Goal: Book appointment/travel/reservation

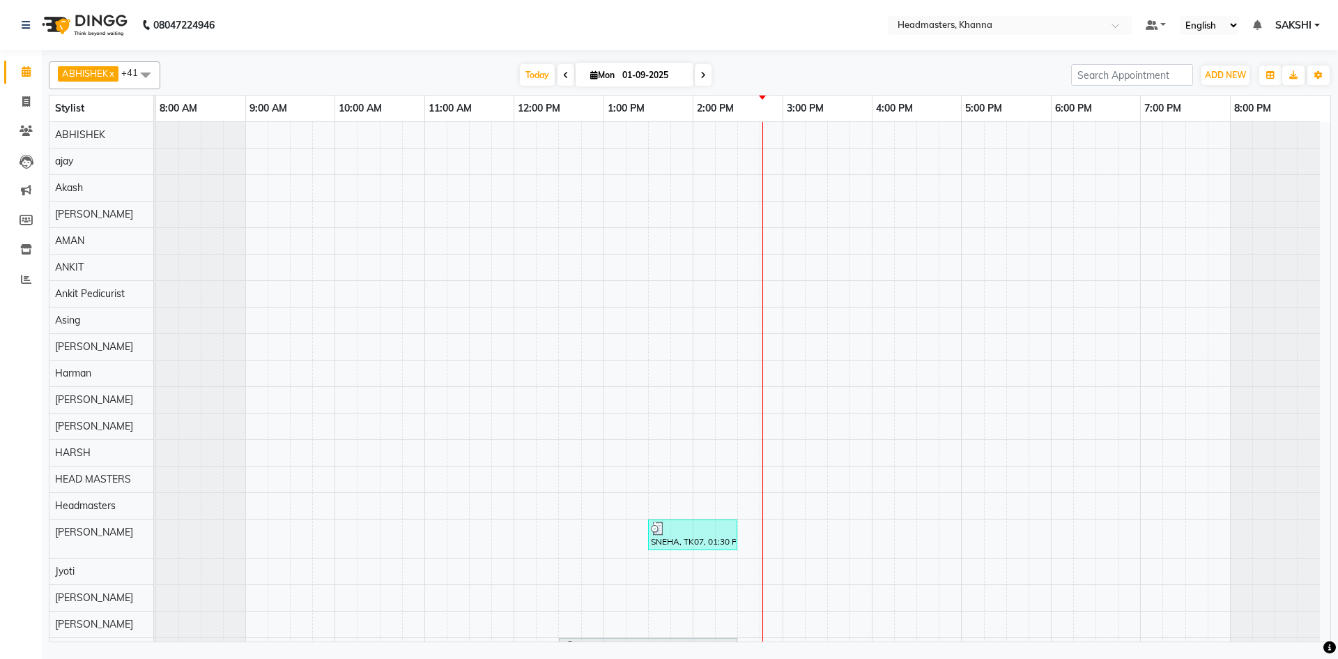
scroll to position [488, 0]
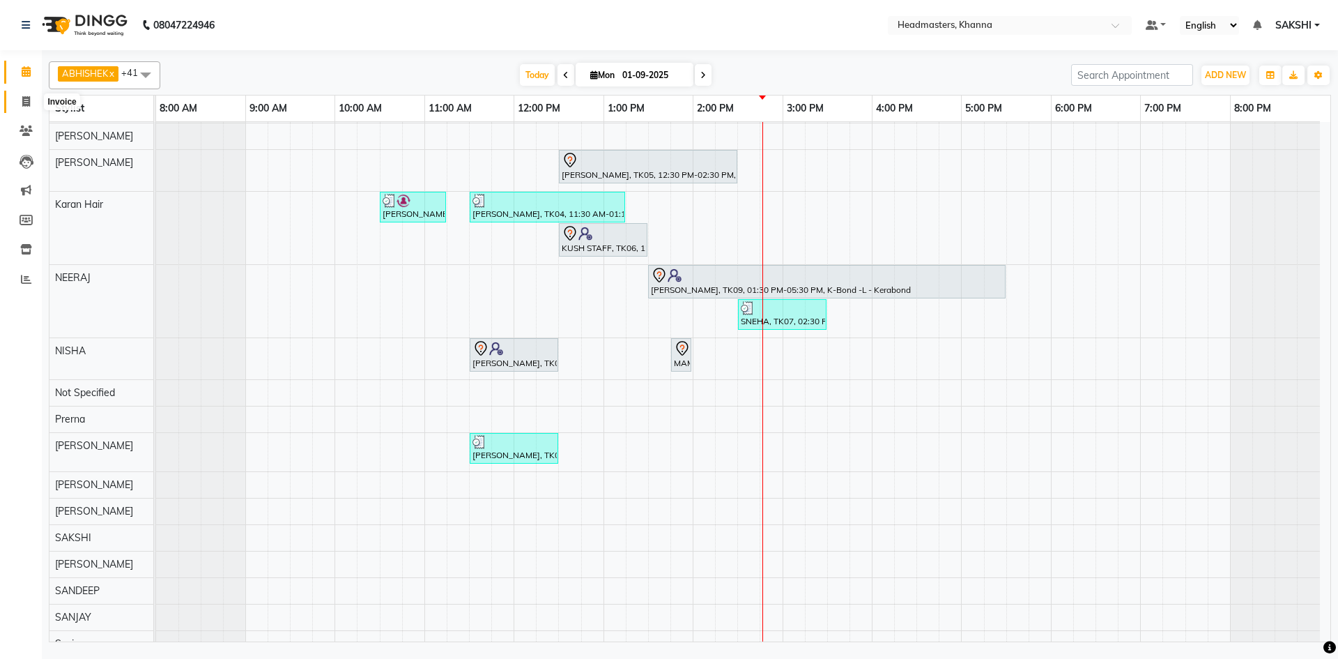
drag, startPoint x: 26, startPoint y: 106, endPoint x: 26, endPoint y: 97, distance: 9.1
click at [26, 106] on icon at bounding box center [26, 101] width 8 height 10
select select "service"
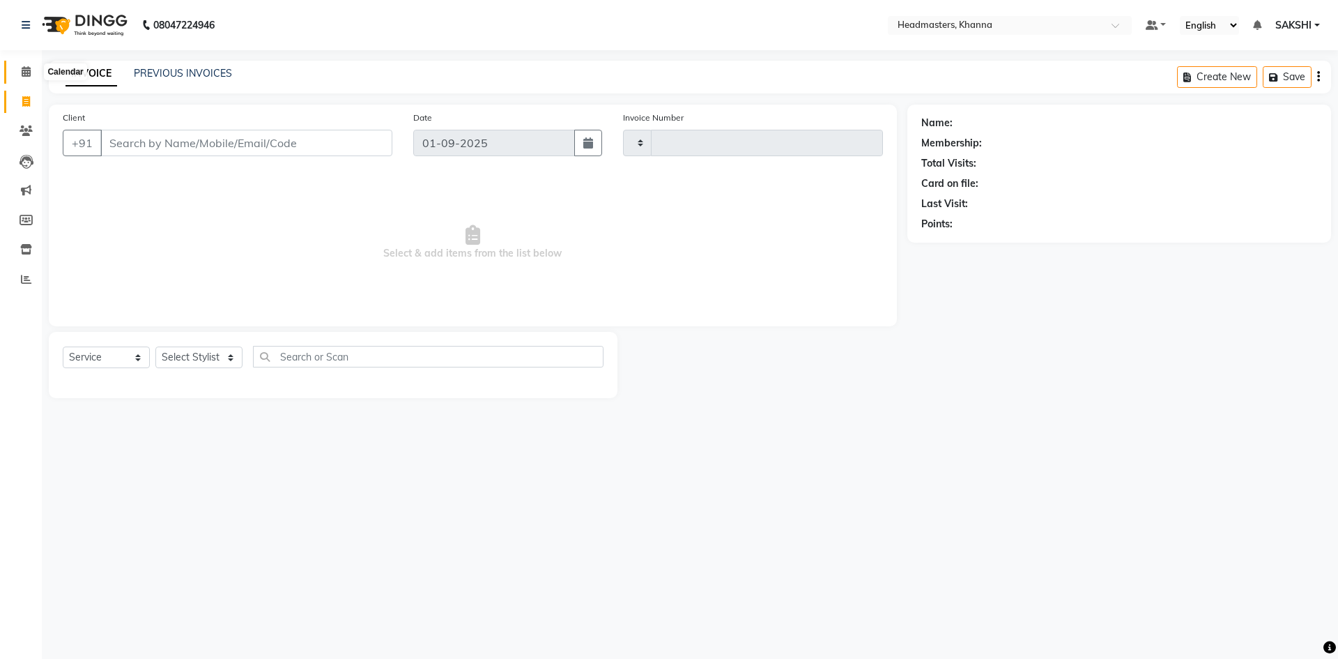
type input "5464"
select select "7138"
click at [25, 72] on icon at bounding box center [26, 71] width 9 height 10
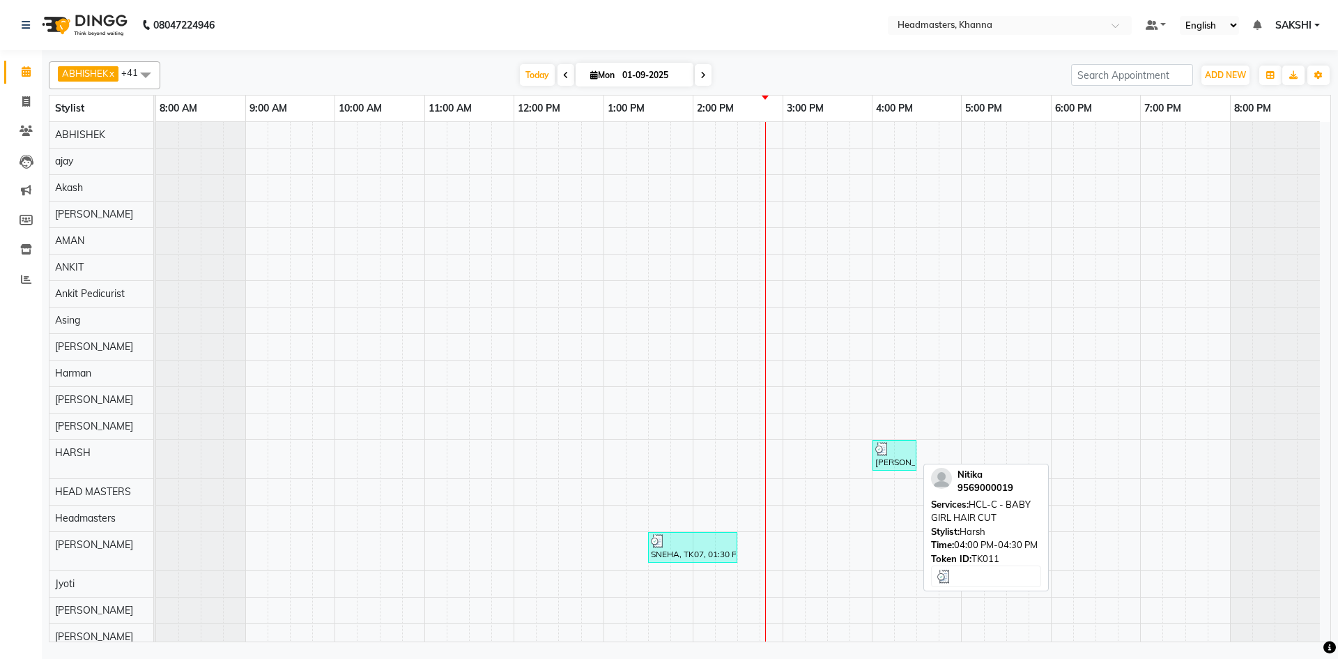
click at [892, 449] on div at bounding box center [894, 449] width 38 height 14
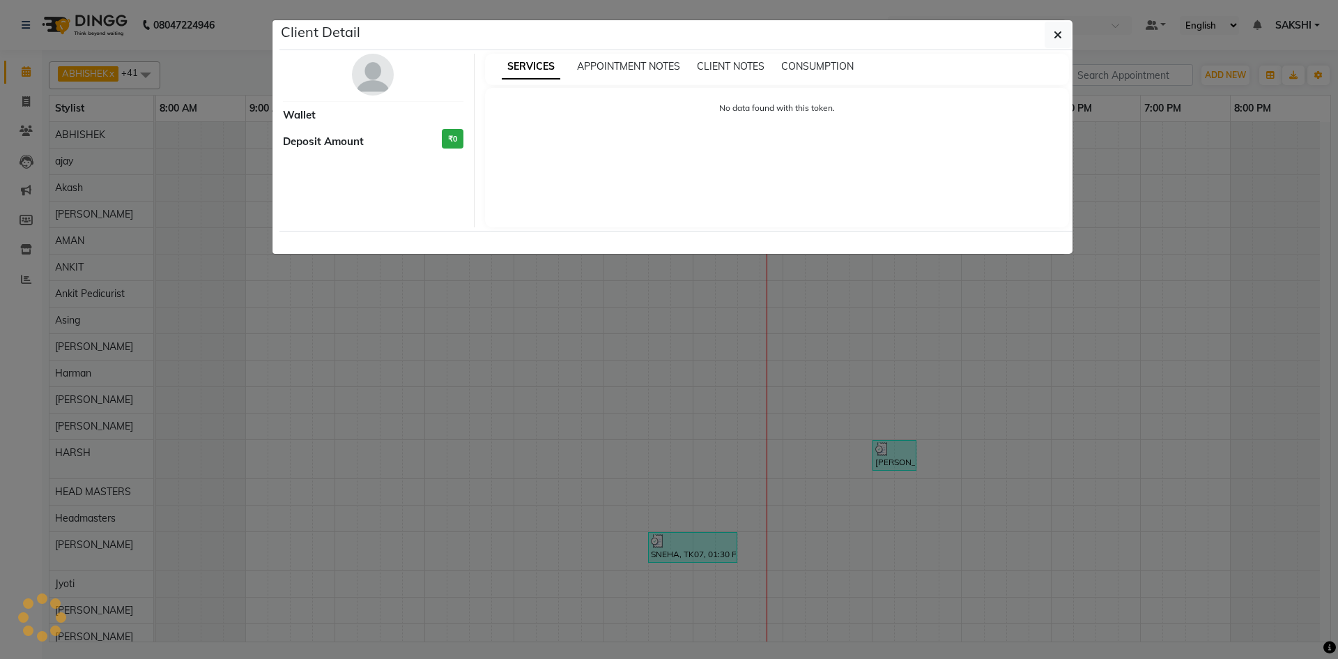
select select "3"
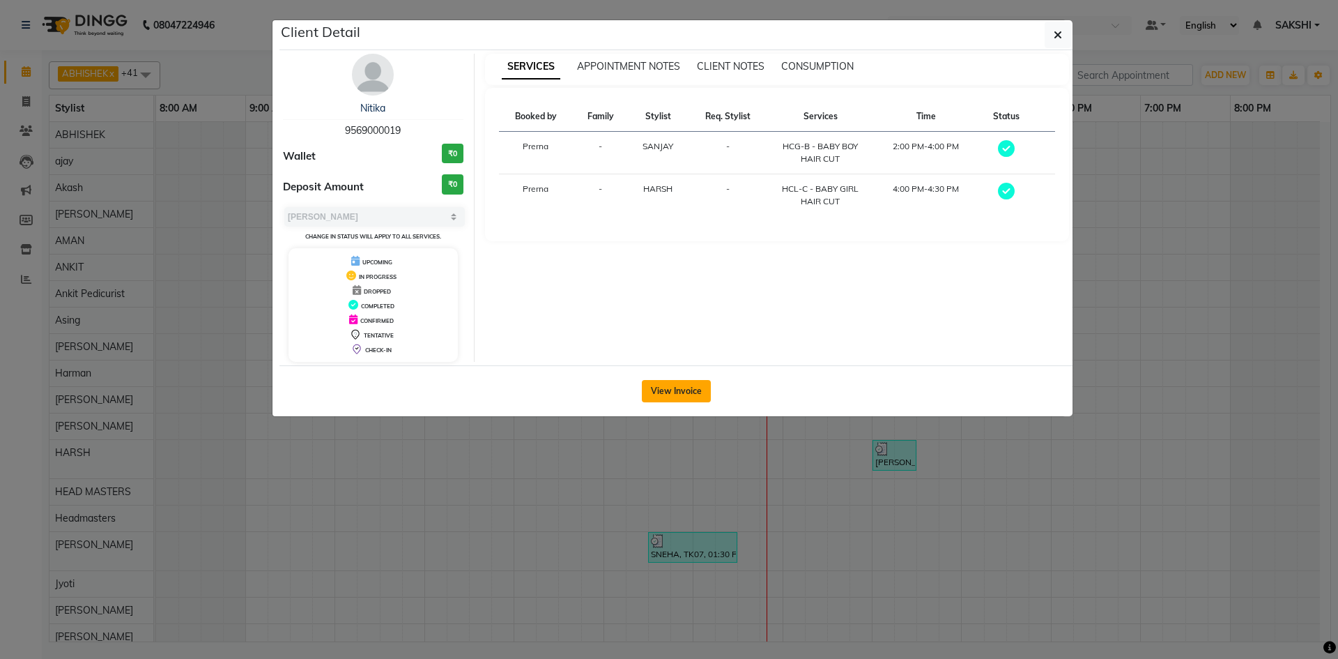
click at [680, 397] on button "View Invoice" at bounding box center [676, 391] width 69 height 22
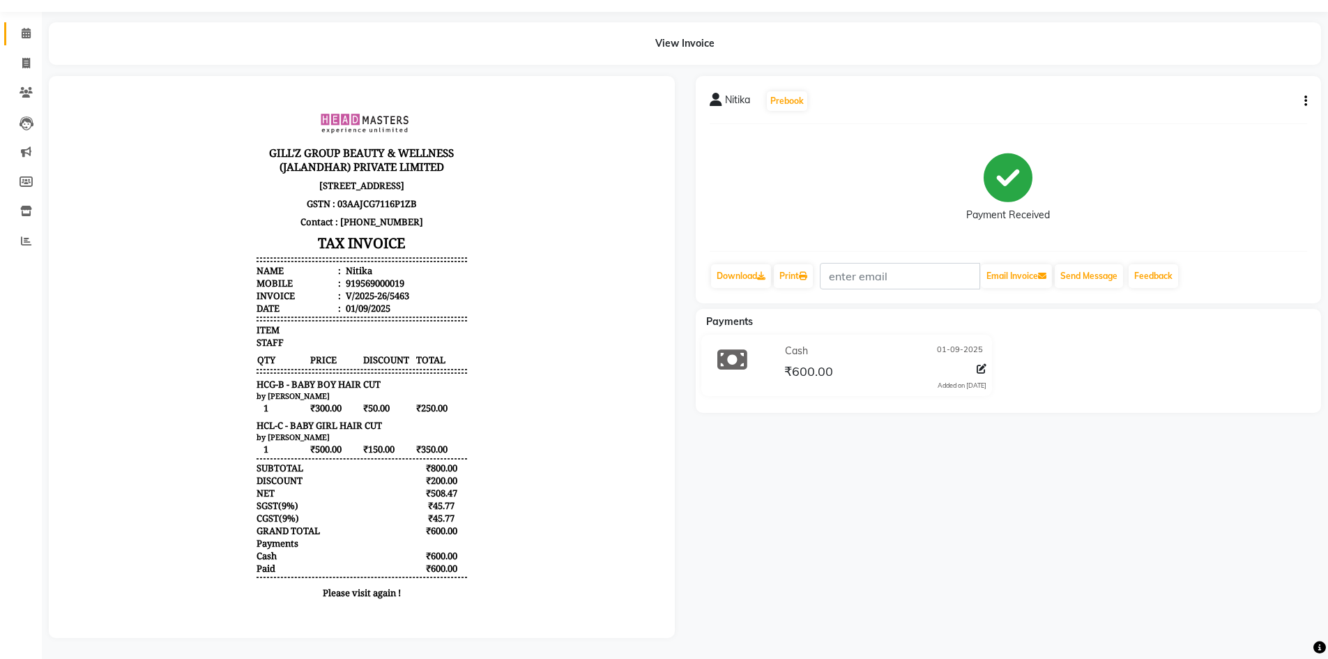
scroll to position [49, 0]
click at [17, 26] on span at bounding box center [26, 34] width 24 height 16
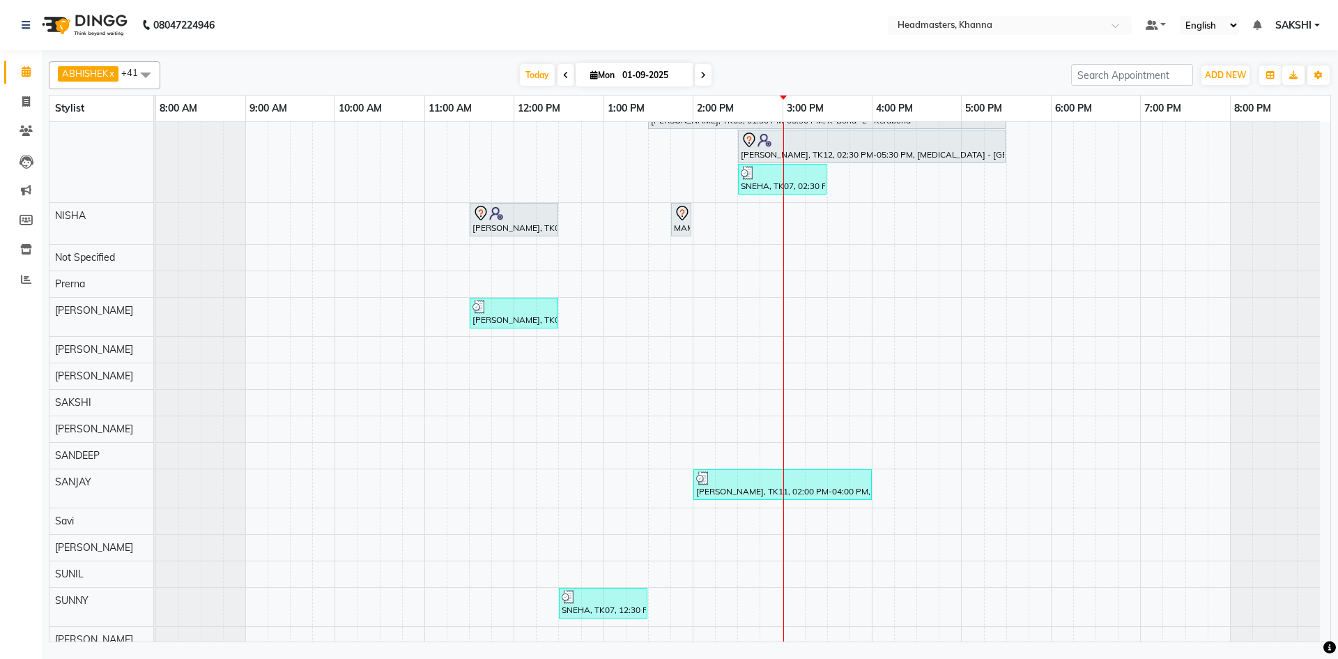
scroll to position [617, 0]
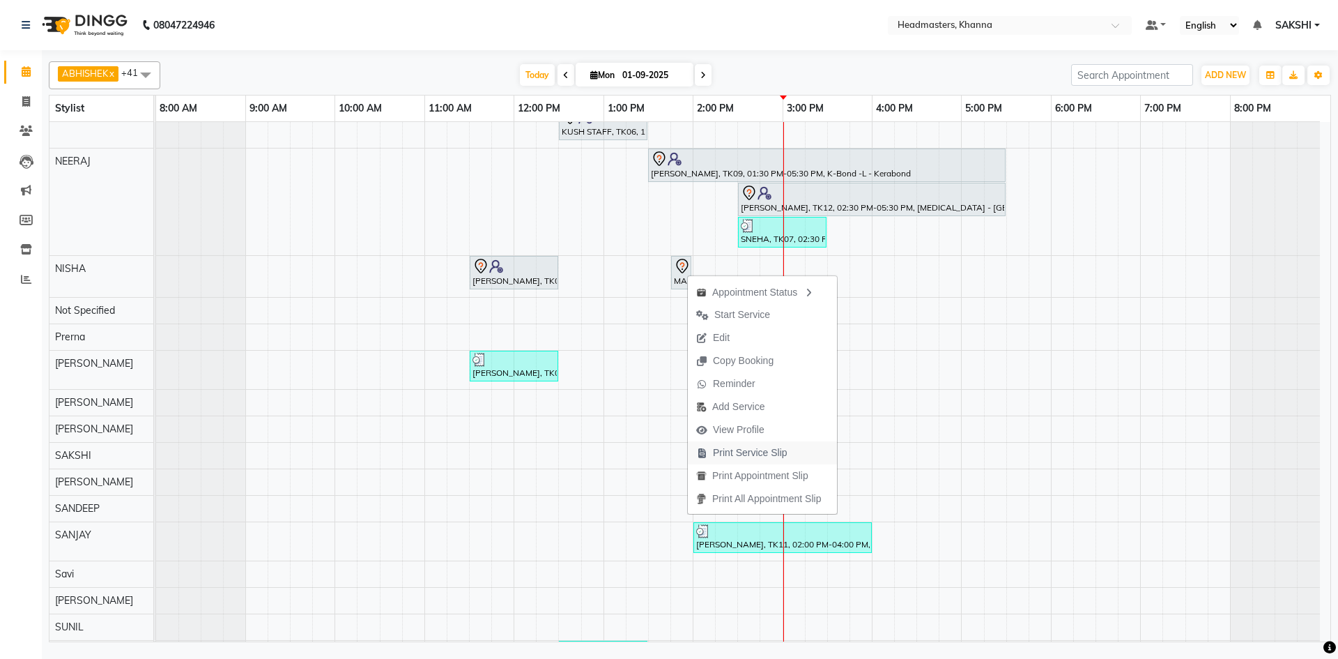
click at [778, 456] on span "Print Service Slip" at bounding box center [750, 452] width 75 height 15
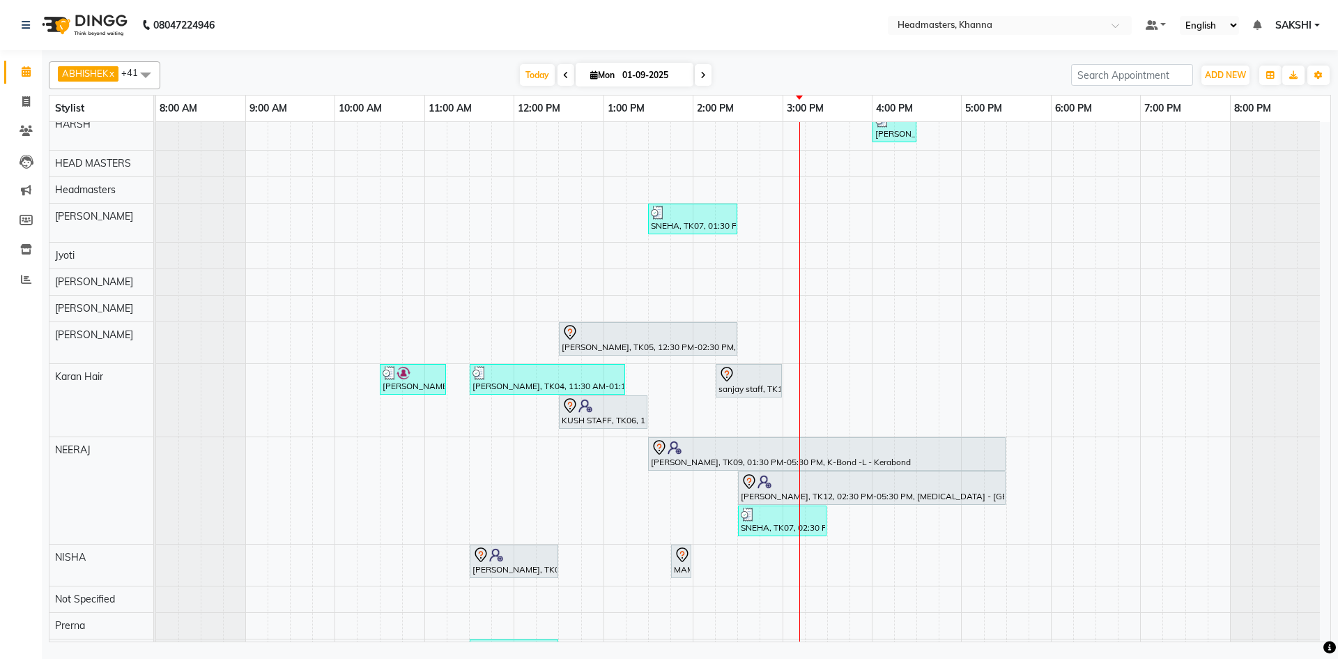
scroll to position [0, 0]
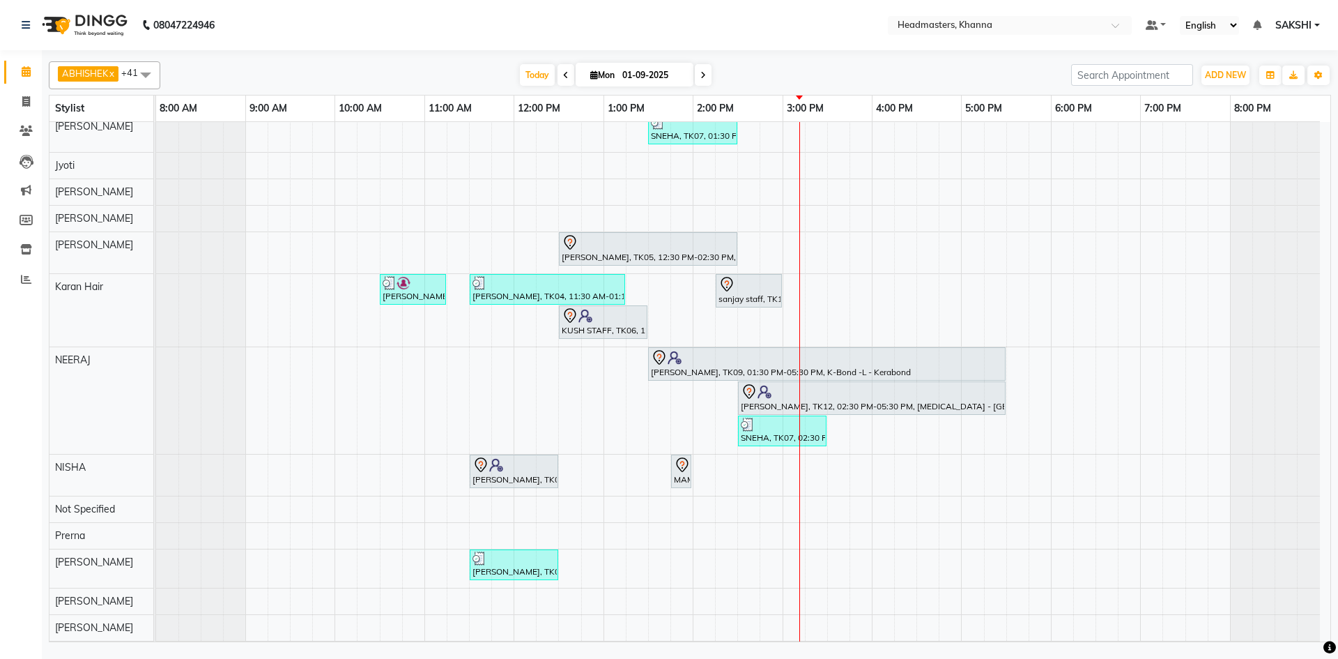
click at [562, 67] on span at bounding box center [566, 75] width 17 height 22
type input "31-08-2025"
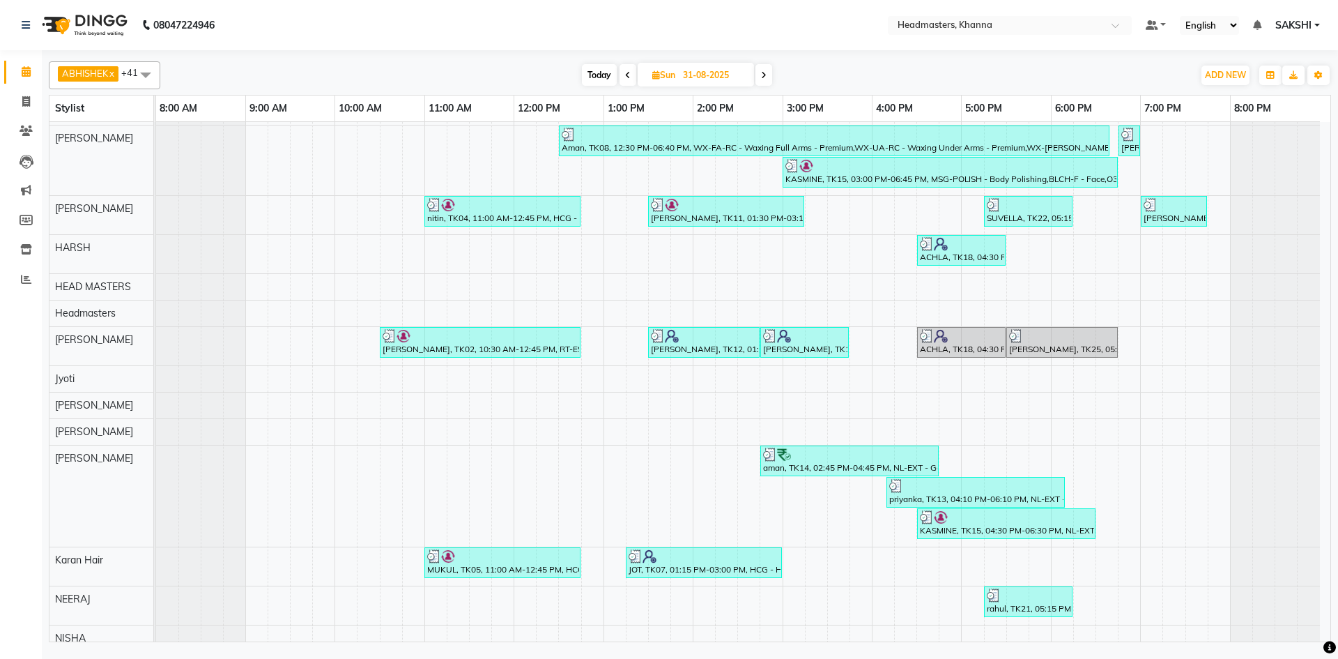
scroll to position [506, 0]
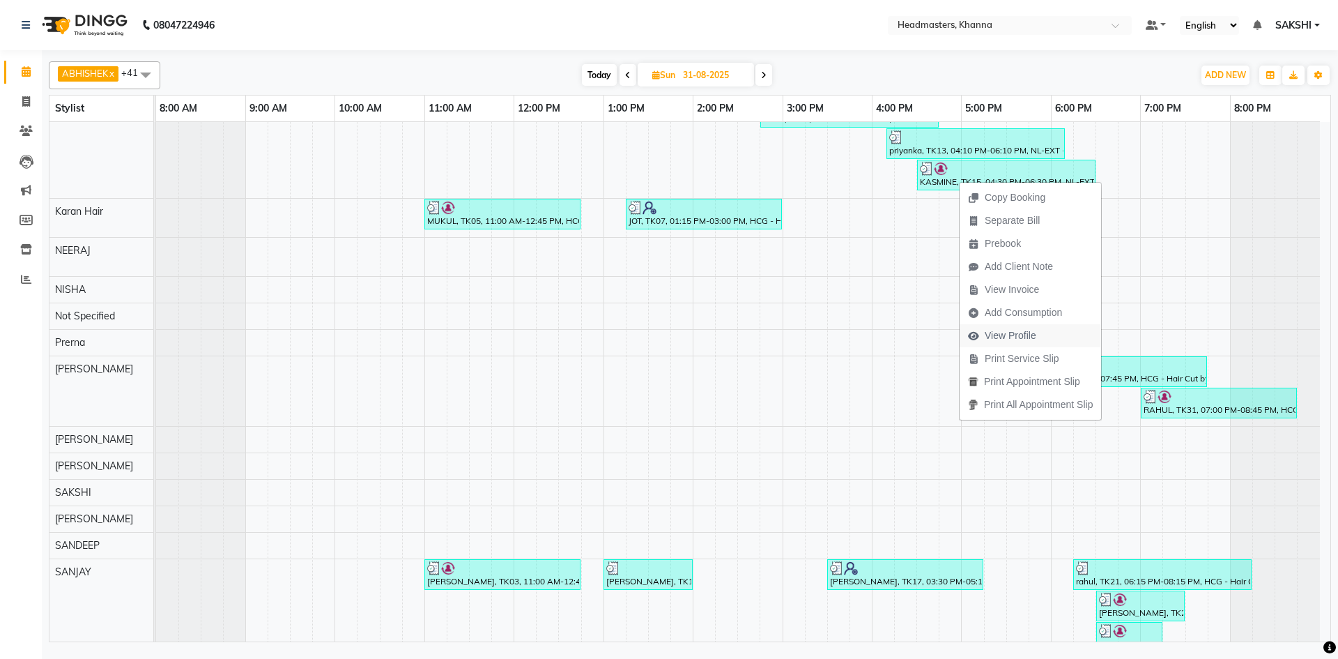
click at [1013, 330] on span "View Profile" at bounding box center [1011, 335] width 52 height 15
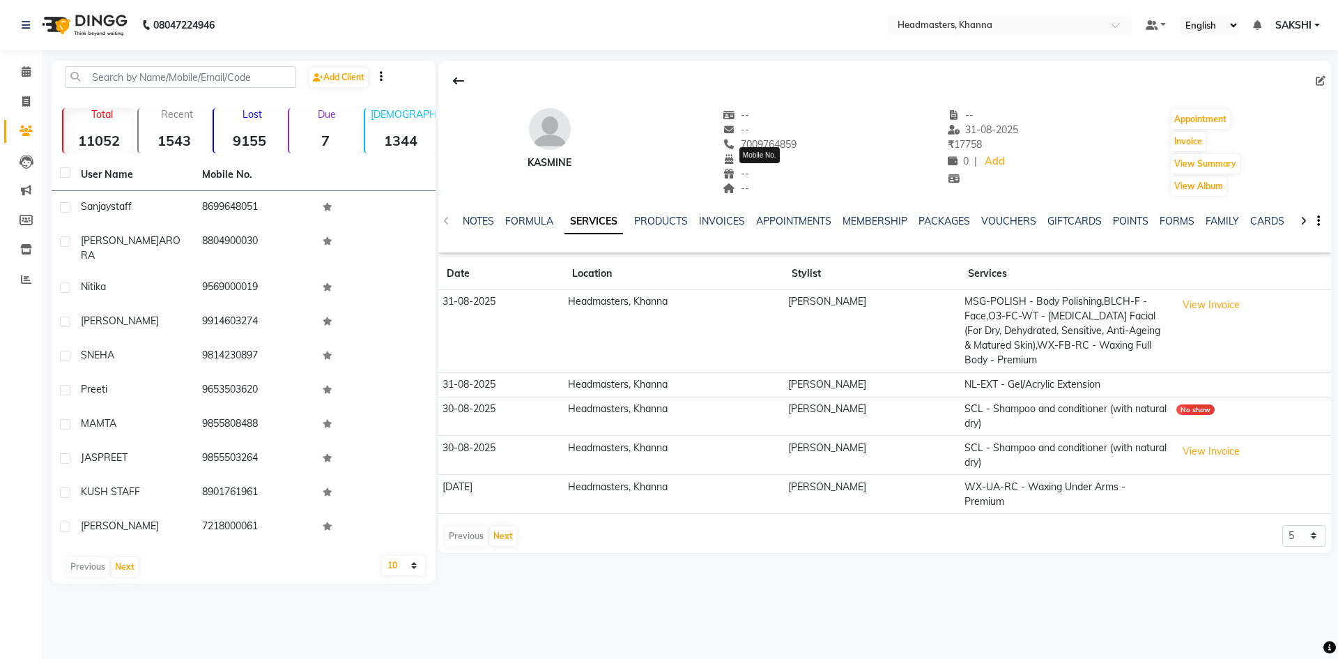
drag, startPoint x: 741, startPoint y: 141, endPoint x: 816, endPoint y: 143, distance: 74.6
click at [816, 143] on div "KASMINE -- -- [PHONE_NUMBER] Mobile No. -- -- -- -- [DATE] ₹ 17758 0 | Add Appo…" at bounding box center [884, 145] width 893 height 103
copy span "7009764859"
click at [20, 63] on link "Calendar" at bounding box center [20, 72] width 33 height 23
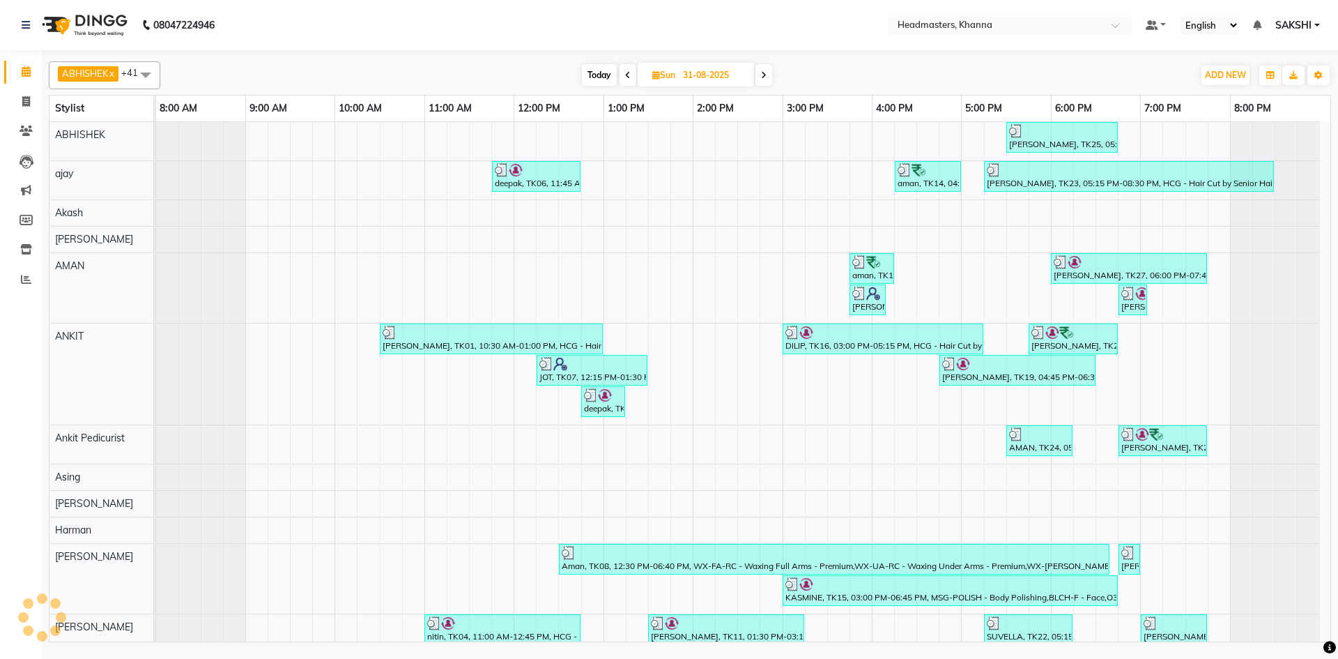
click at [763, 75] on icon at bounding box center [764, 75] width 6 height 8
type input "01-09-2025"
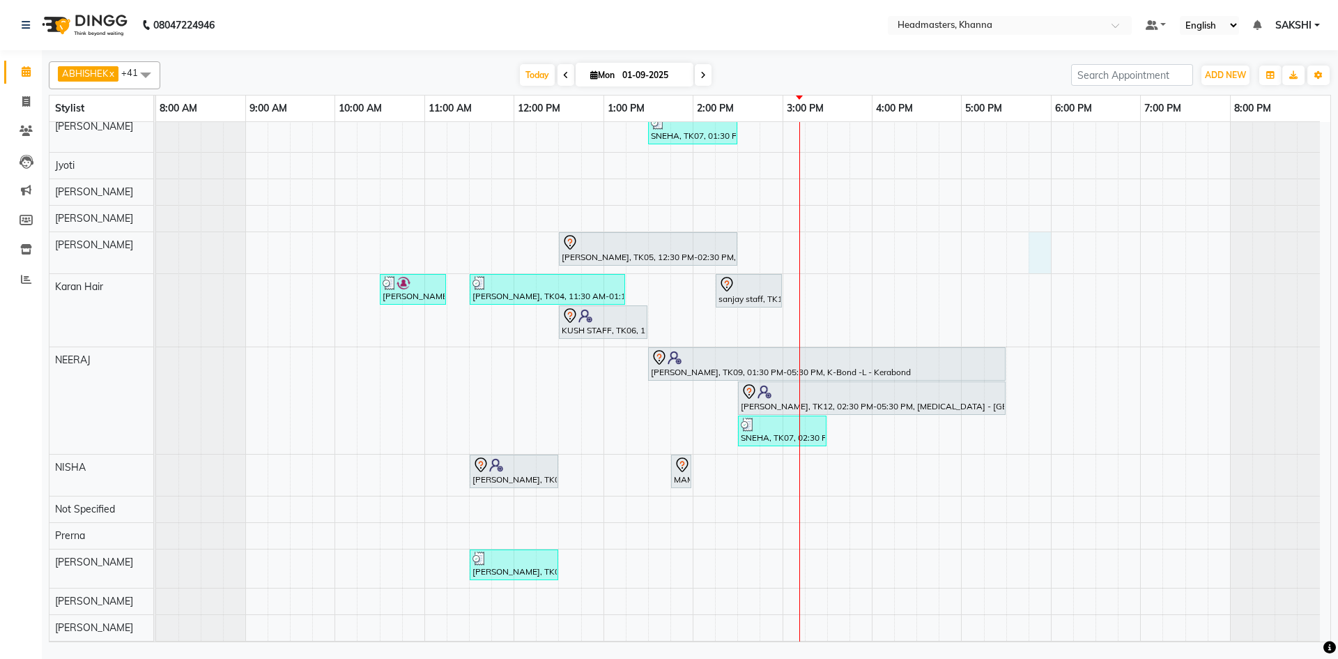
click at [1050, 262] on div "[PERSON_NAME], TK11, 04:00 PM-04:30 PM, HCL-C - BABY GIRL HAIR CUT SNEHA, TK07,…" at bounding box center [743, 376] width 1174 height 1345
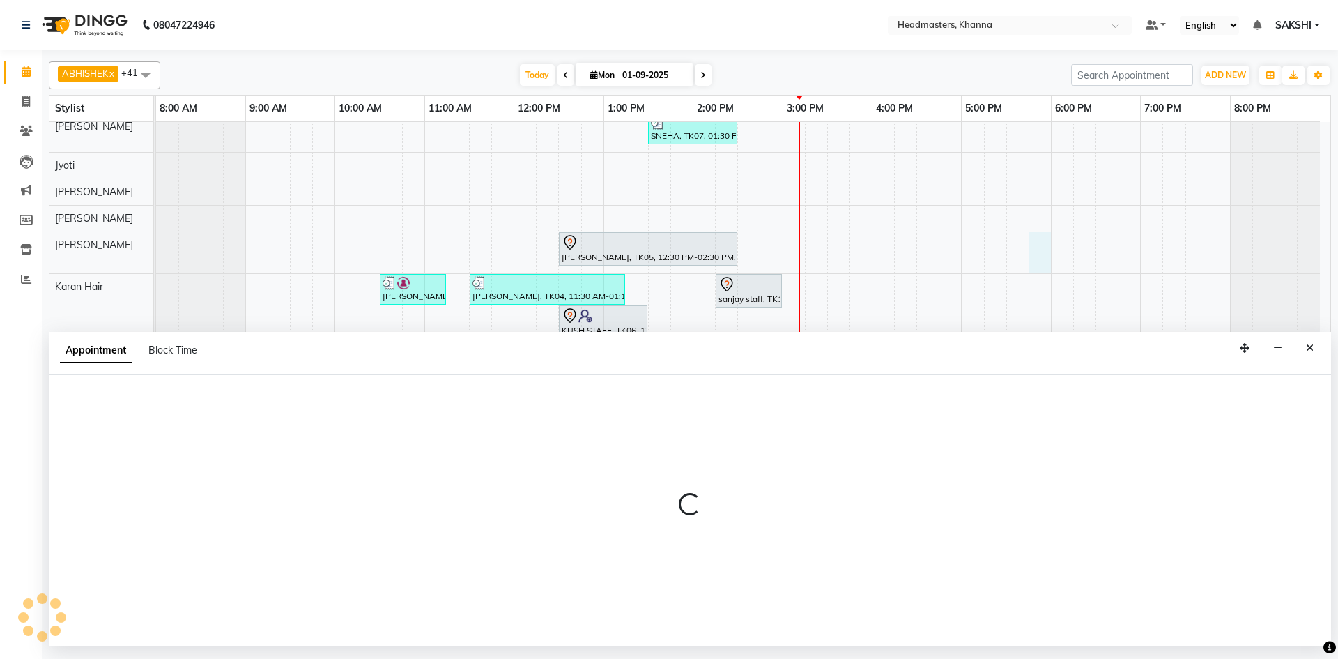
select select "60838"
select select "tentative"
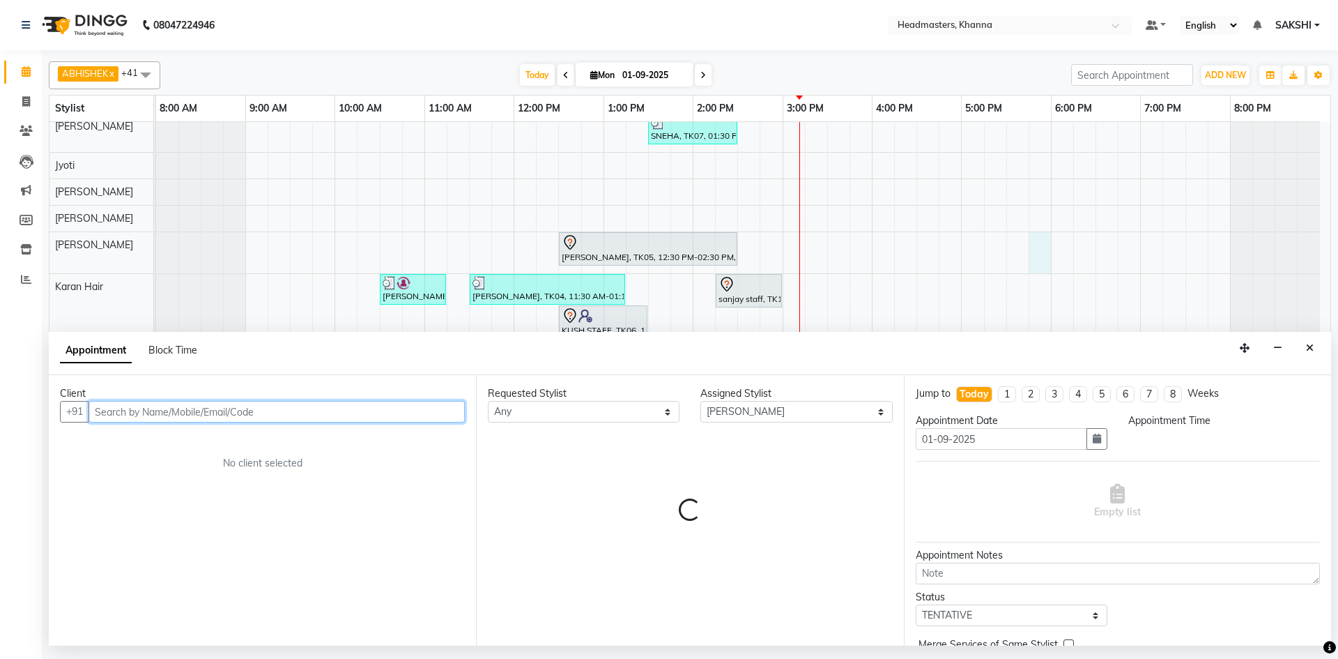
select select "1065"
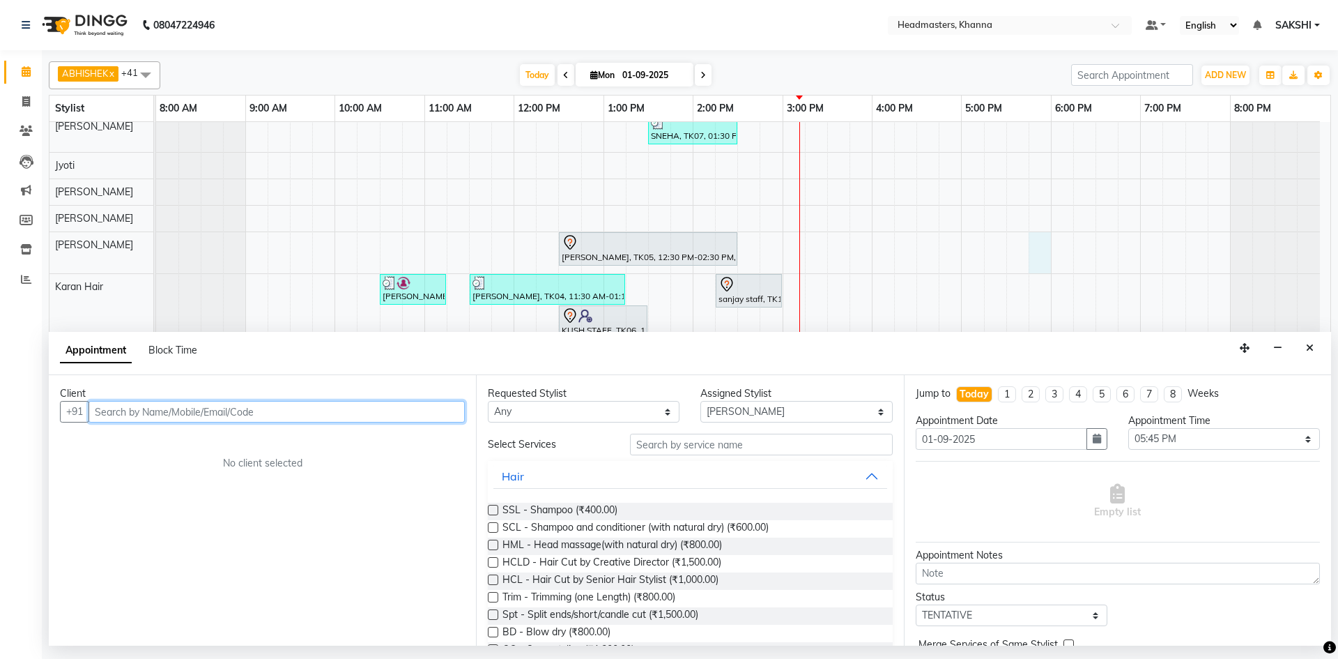
paste input "7009764859"
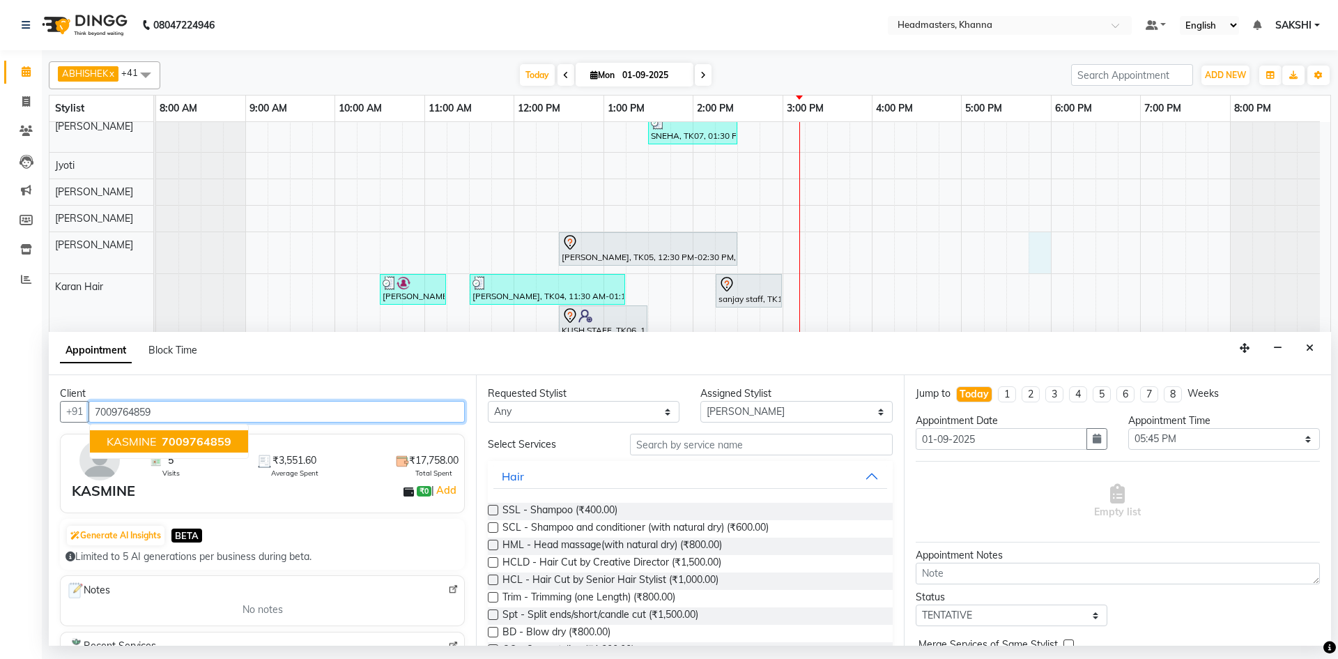
type input "7009764859"
click at [743, 415] on select "Select ABHISHEK [PERSON_NAME] Akash [PERSON_NAME] [PERSON_NAME] (NAILS) ANKIT A…" at bounding box center [797, 412] width 192 height 22
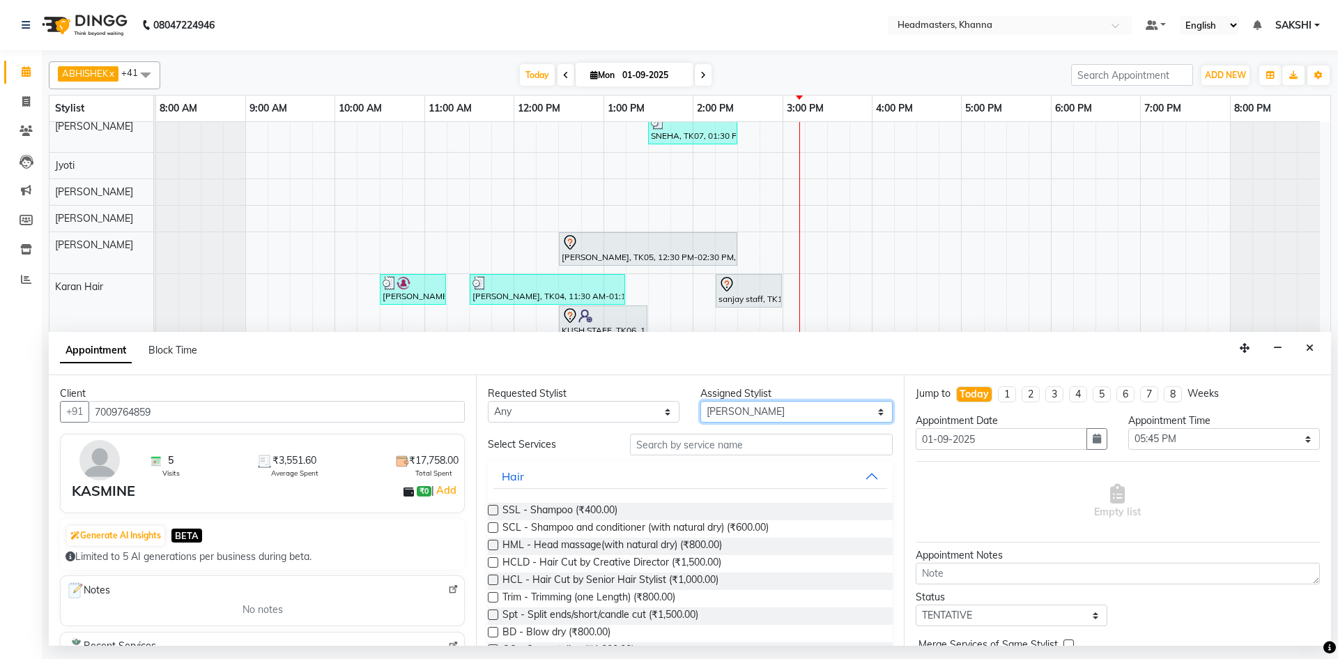
select select "66587"
click at [701, 401] on select "Select ABHISHEK [PERSON_NAME] Akash [PERSON_NAME] [PERSON_NAME] (NAILS) ANKIT A…" at bounding box center [797, 412] width 192 height 22
click at [668, 434] on input "text" at bounding box center [761, 445] width 263 height 22
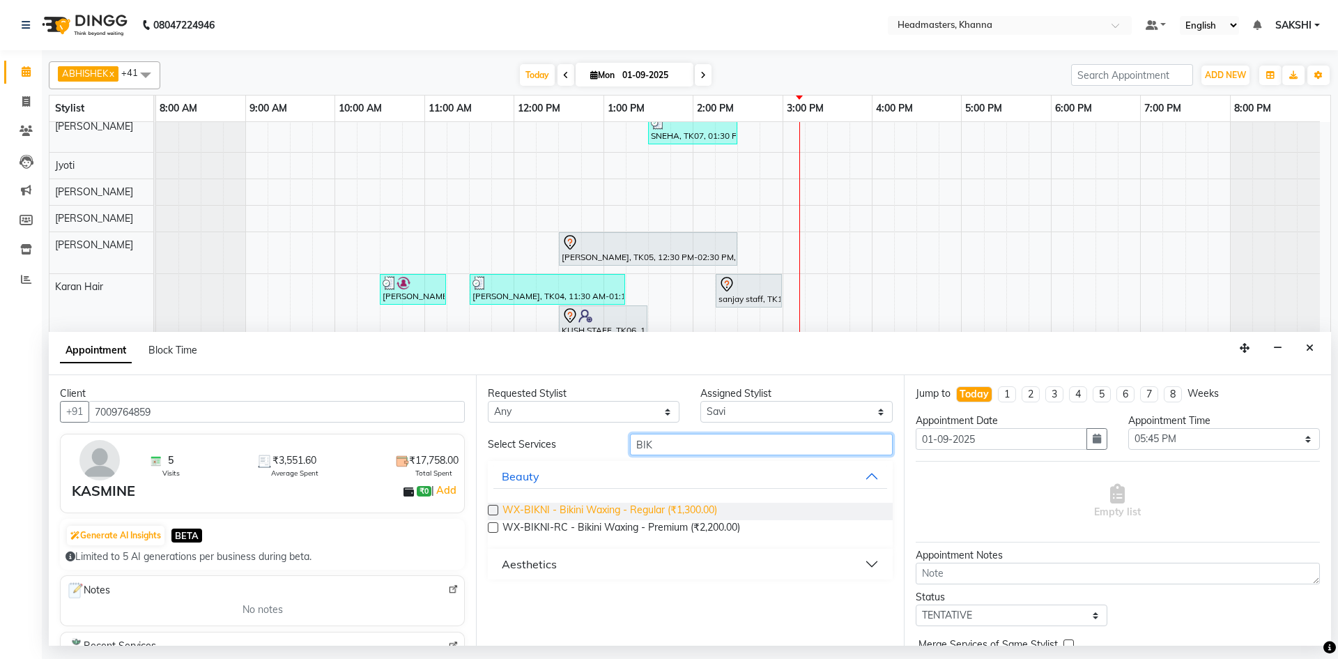
type input "BIK"
click at [614, 512] on span "WX-BIKNI - Bikini Waxing - Regular (₹1,300.00)" at bounding box center [610, 511] width 215 height 17
checkbox input "false"
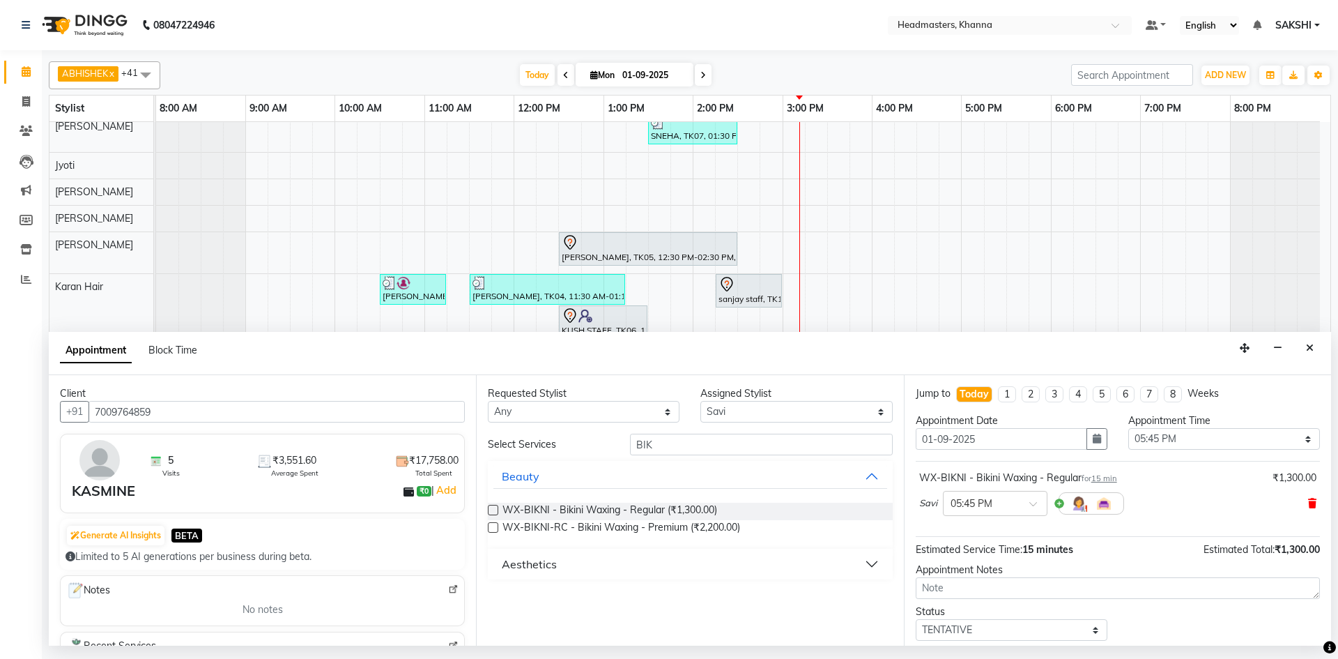
click at [1308, 505] on icon at bounding box center [1312, 503] width 8 height 10
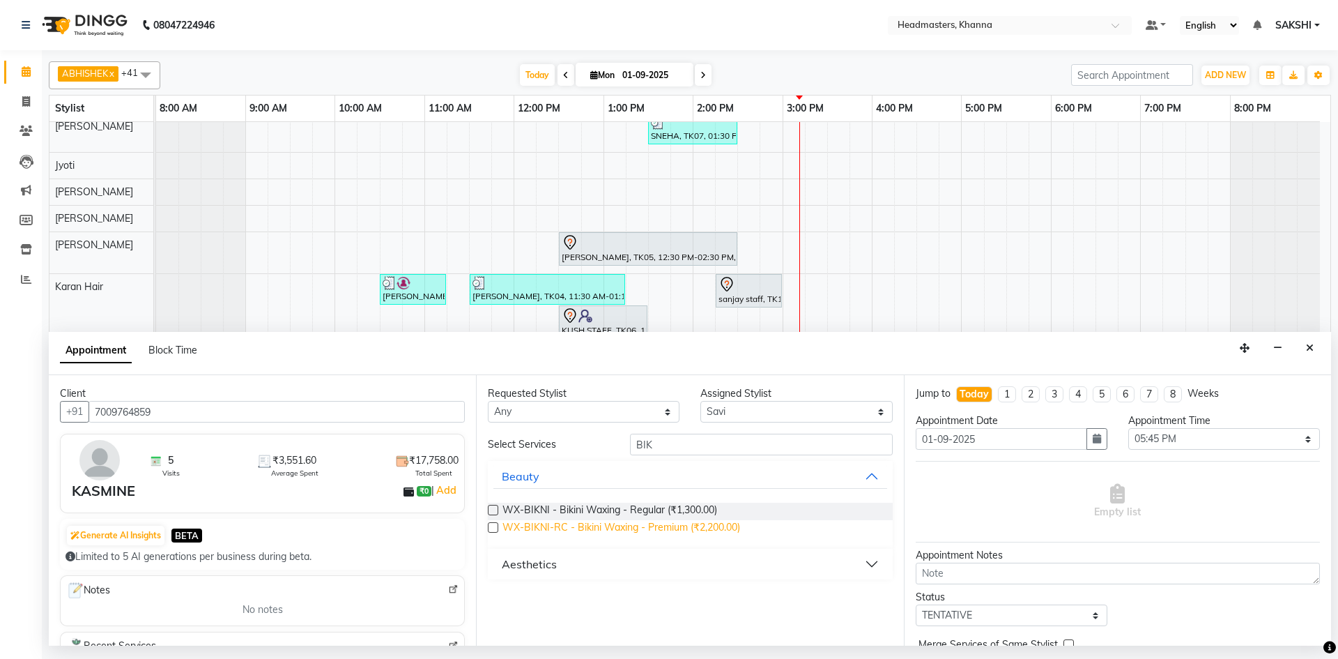
click at [741, 527] on div "WX-BIKNI-RC - Bikini Waxing - Premium (₹2,200.00)" at bounding box center [690, 528] width 404 height 17
click at [738, 527] on span "WX-BIKNI-RC - Bikini Waxing - Premium (₹2,200.00)" at bounding box center [622, 528] width 238 height 17
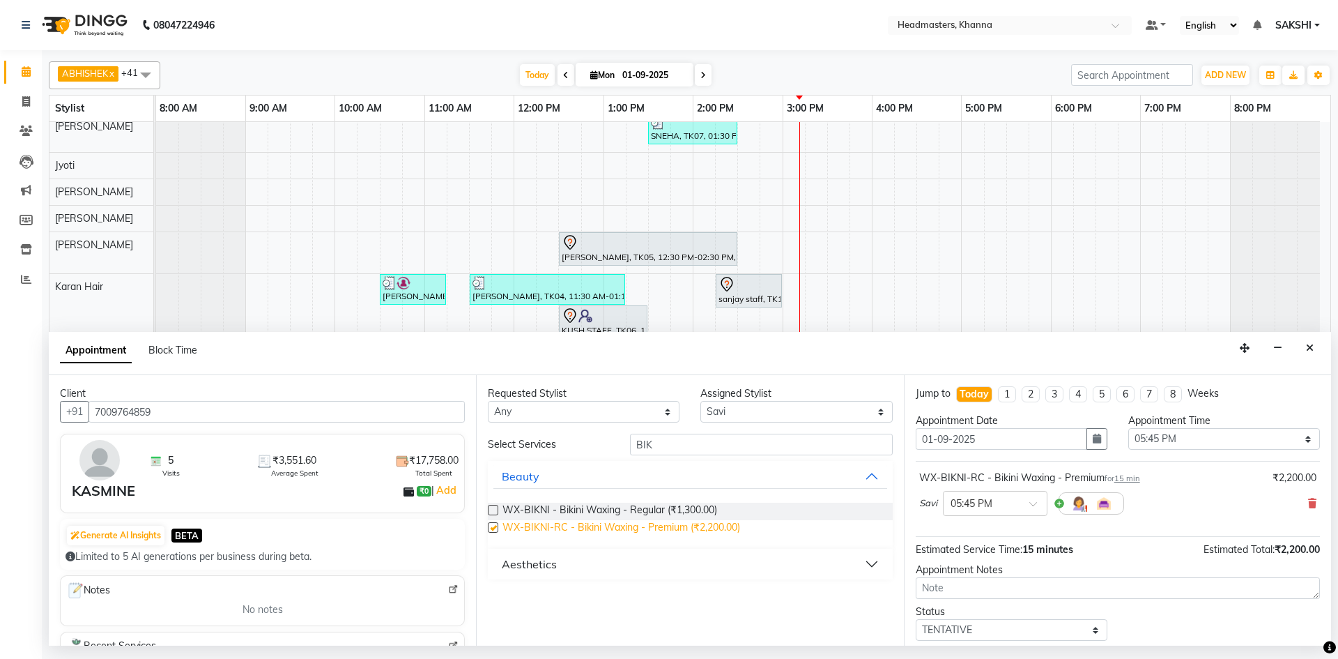
checkbox input "false"
click at [1157, 434] on select "Select 09:00 AM 09:15 AM 09:30 AM 09:45 AM 10:00 AM 10:15 AM 10:30 AM 10:45 AM …" at bounding box center [1224, 439] width 192 height 22
select select "915"
click at [1128, 428] on select "Select 09:00 AM 09:15 AM 09:30 AM 09:45 AM 10:00 AM 10:15 AM 10:30 AM 10:45 AM …" at bounding box center [1224, 439] width 192 height 22
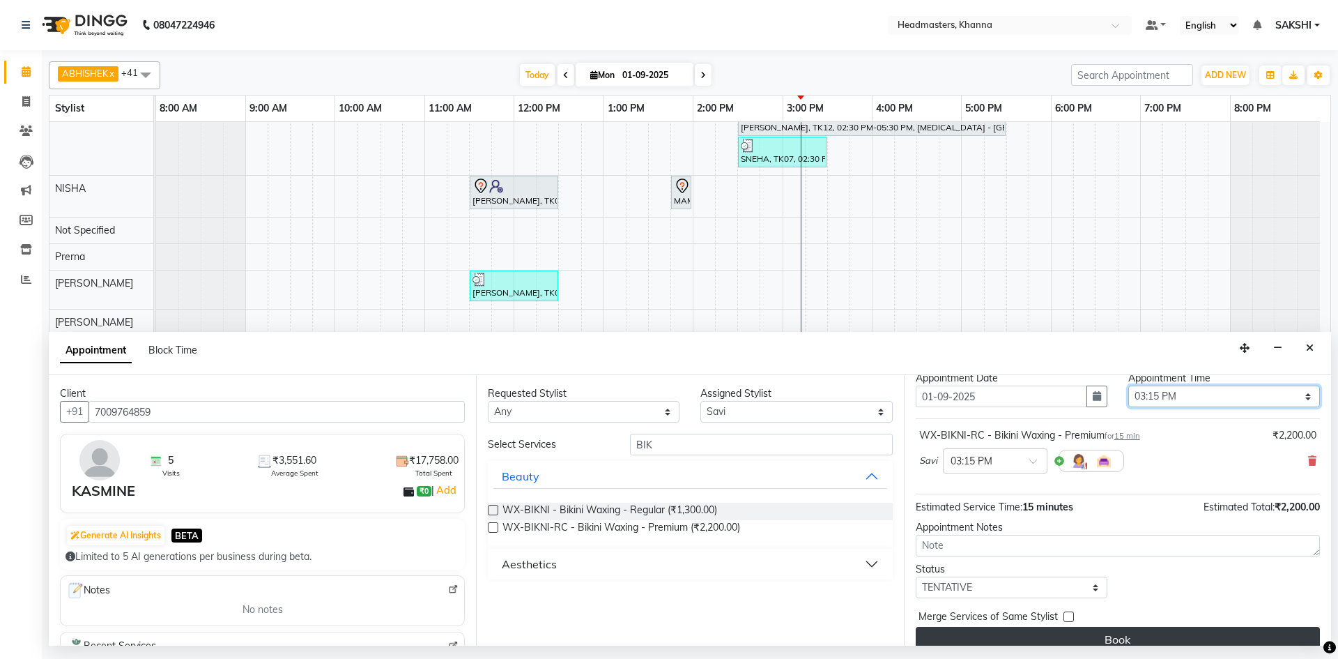
scroll to position [60, 0]
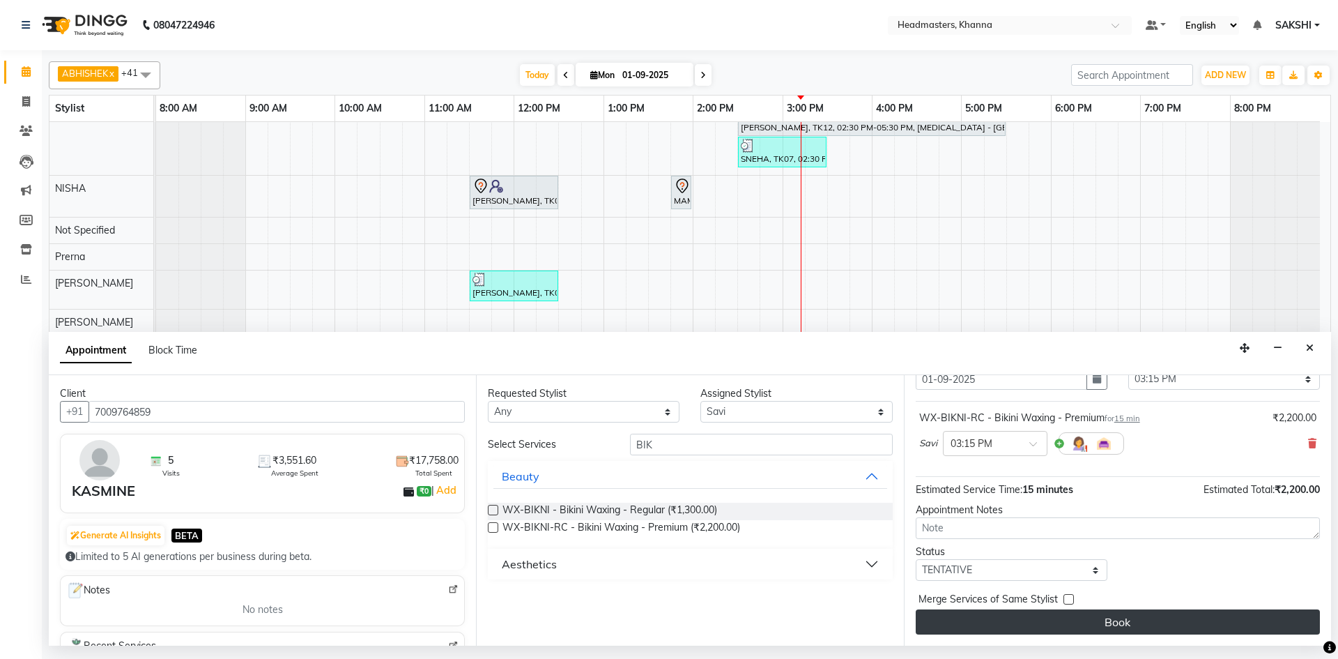
click at [1126, 618] on button "Book" at bounding box center [1118, 621] width 404 height 25
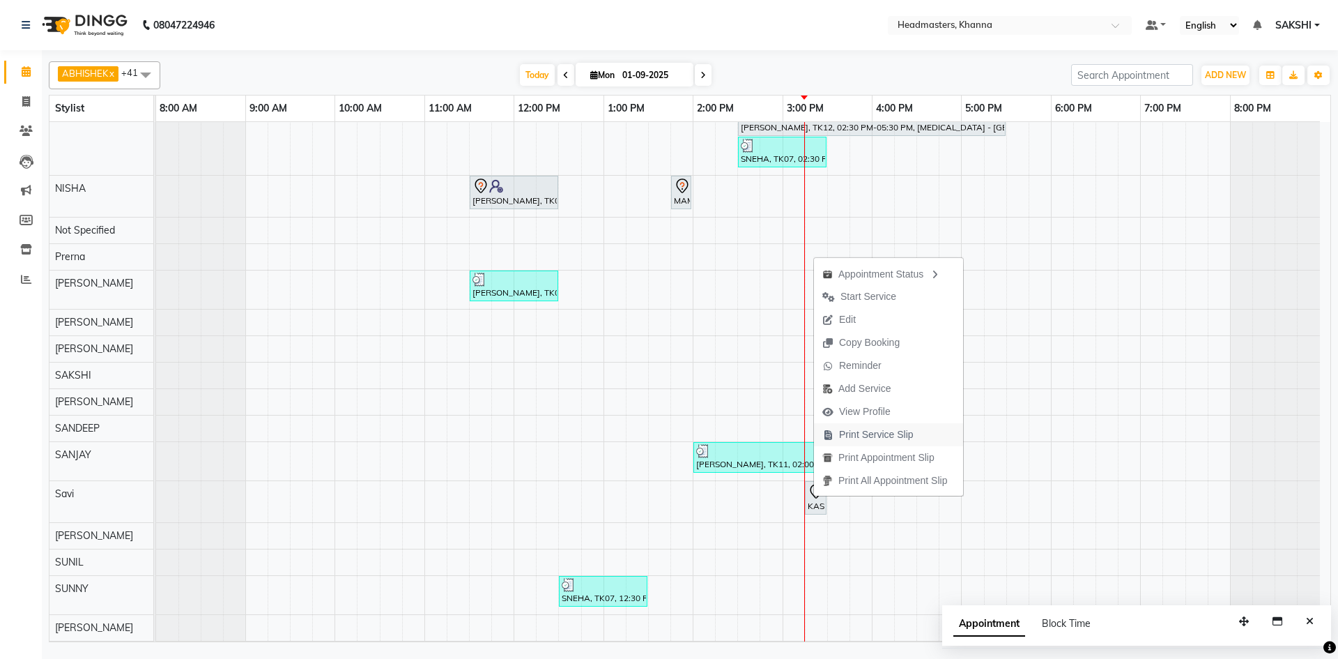
click at [848, 436] on span "Print Service Slip" at bounding box center [876, 434] width 75 height 15
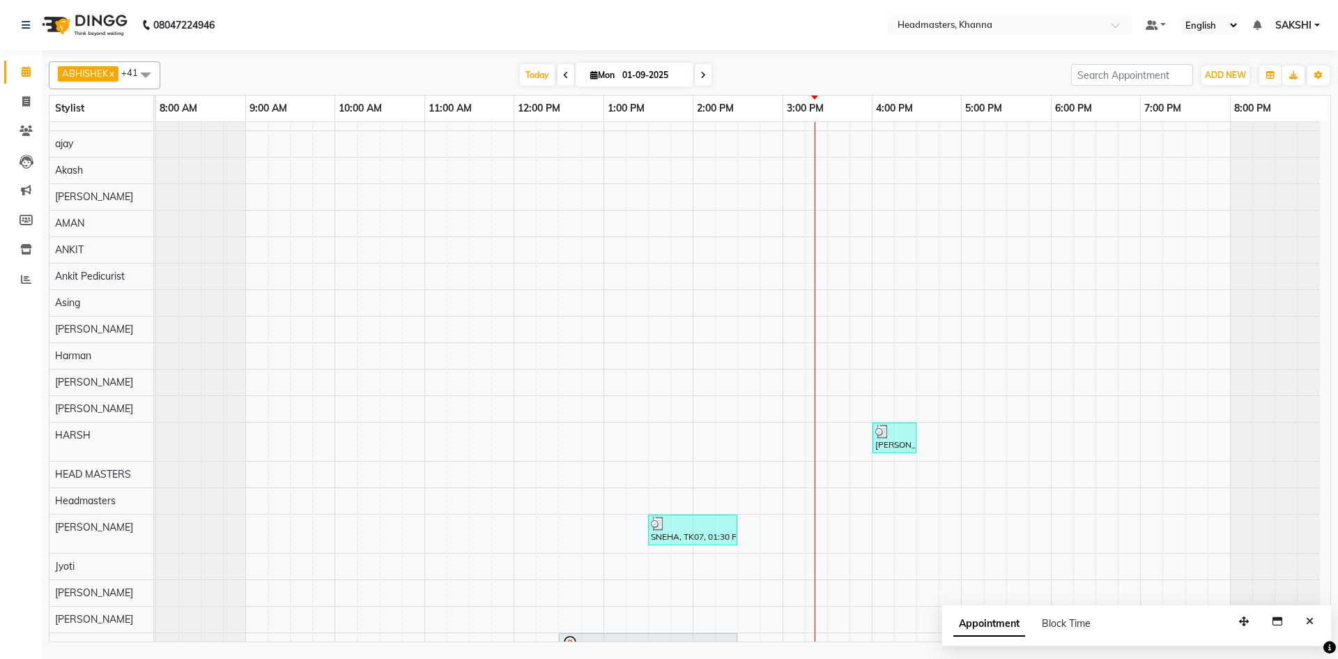
scroll to position [0, 0]
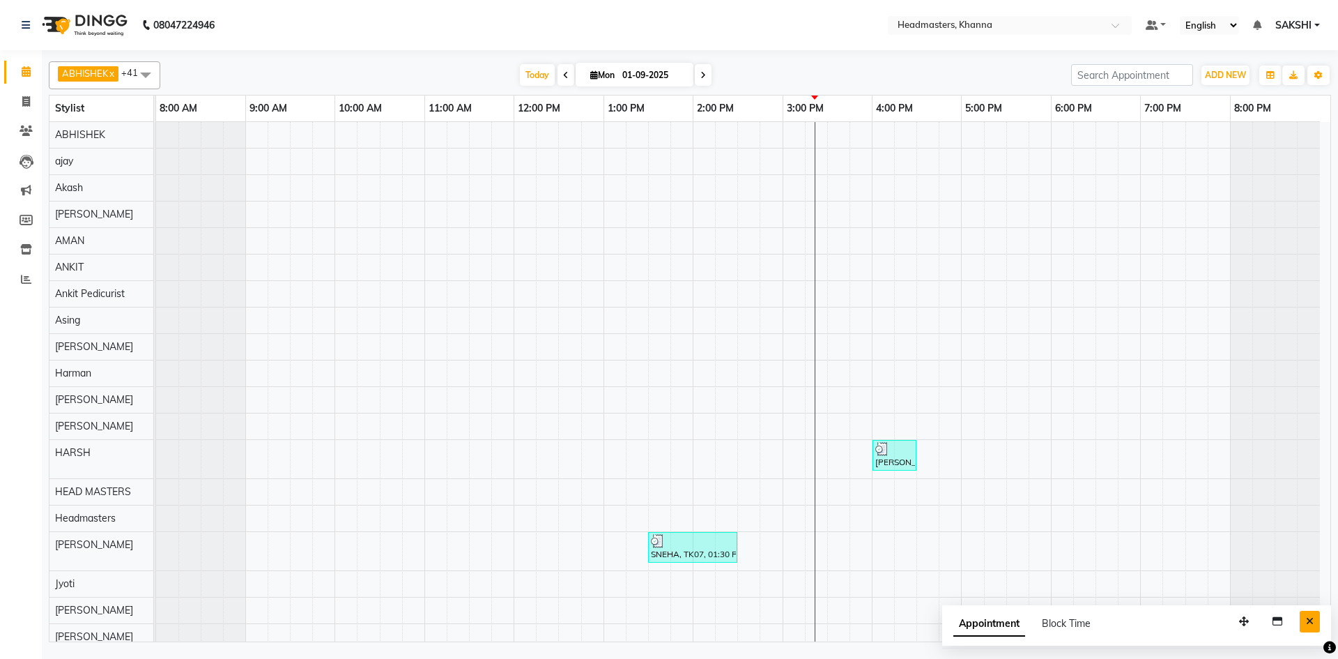
click at [1301, 623] on button "Close" at bounding box center [1310, 622] width 20 height 22
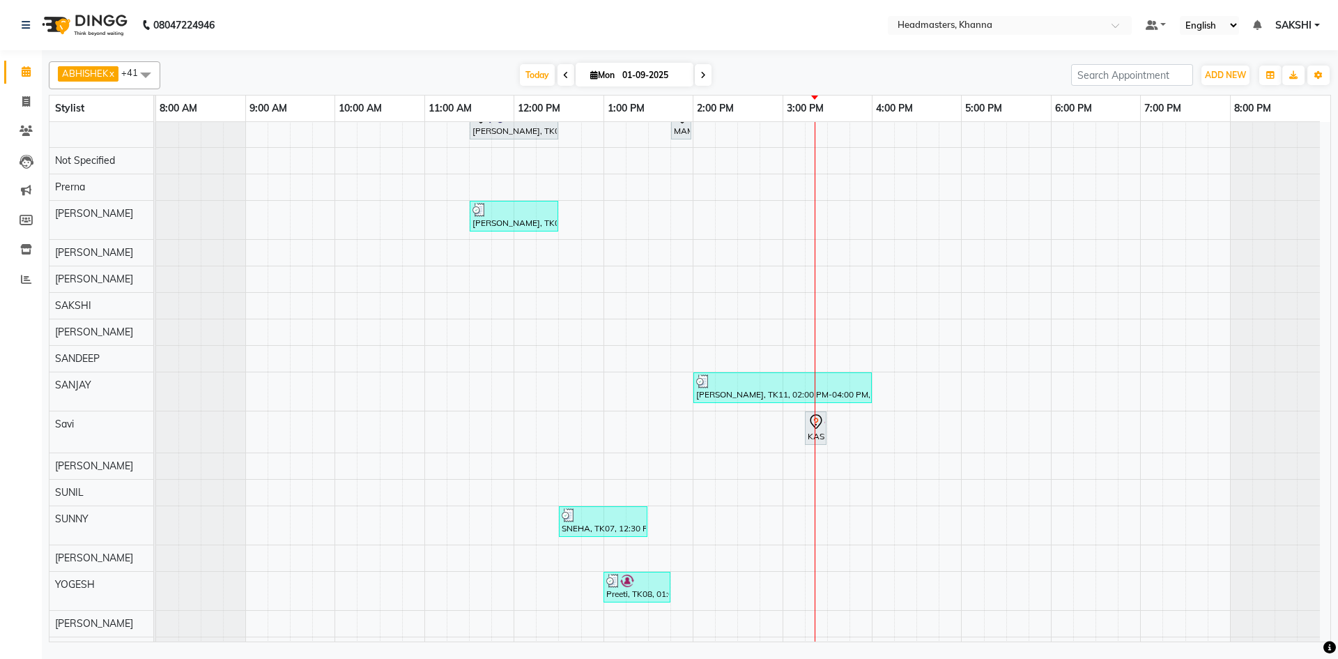
scroll to position [841, 0]
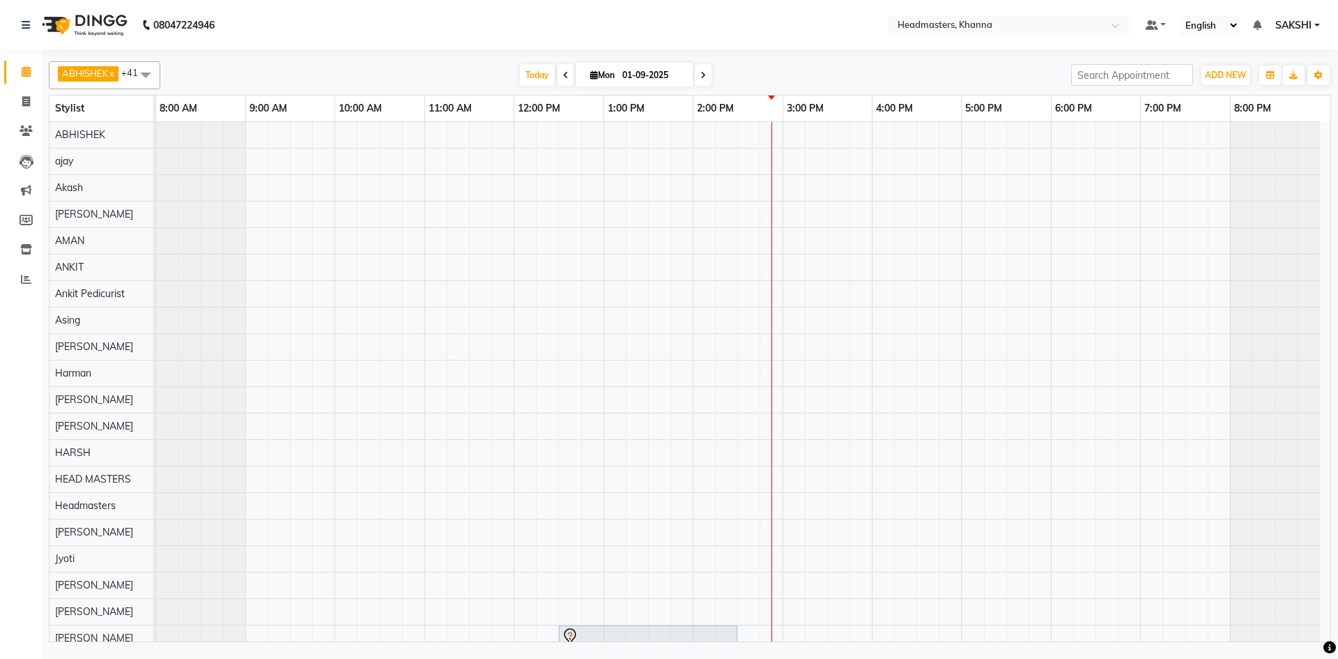
scroll to position [165, 0]
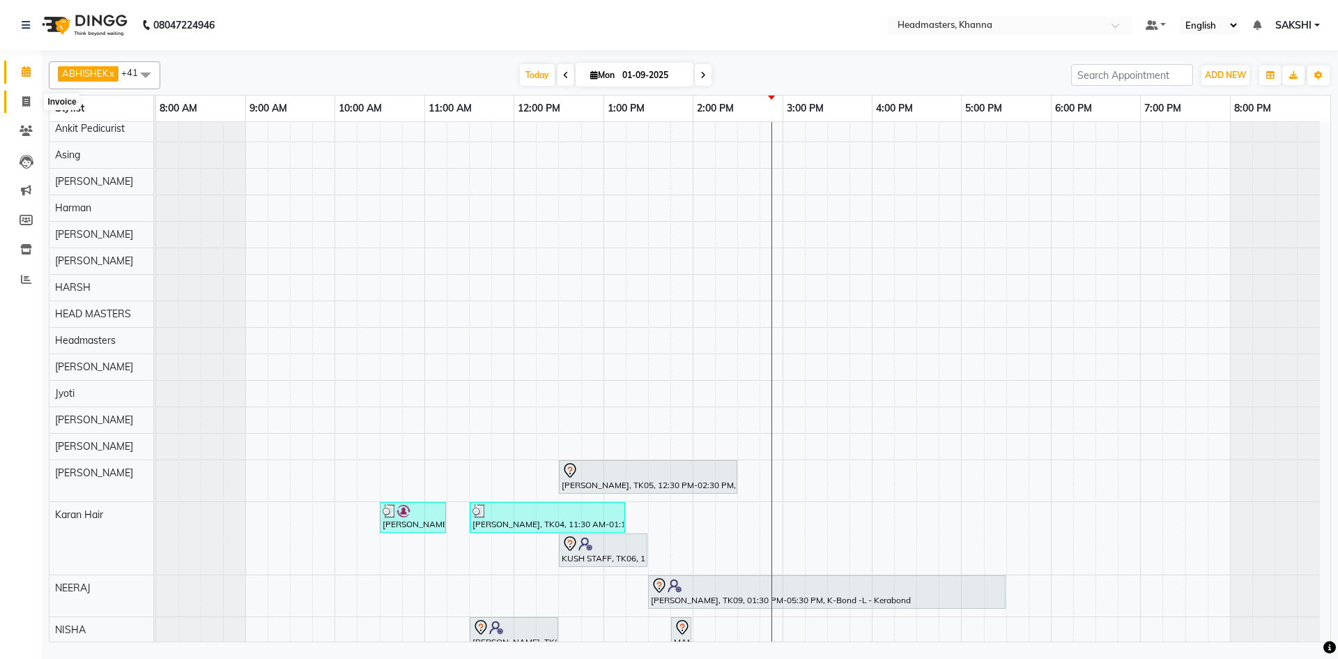
click at [19, 95] on span at bounding box center [26, 102] width 24 height 16
select select "service"
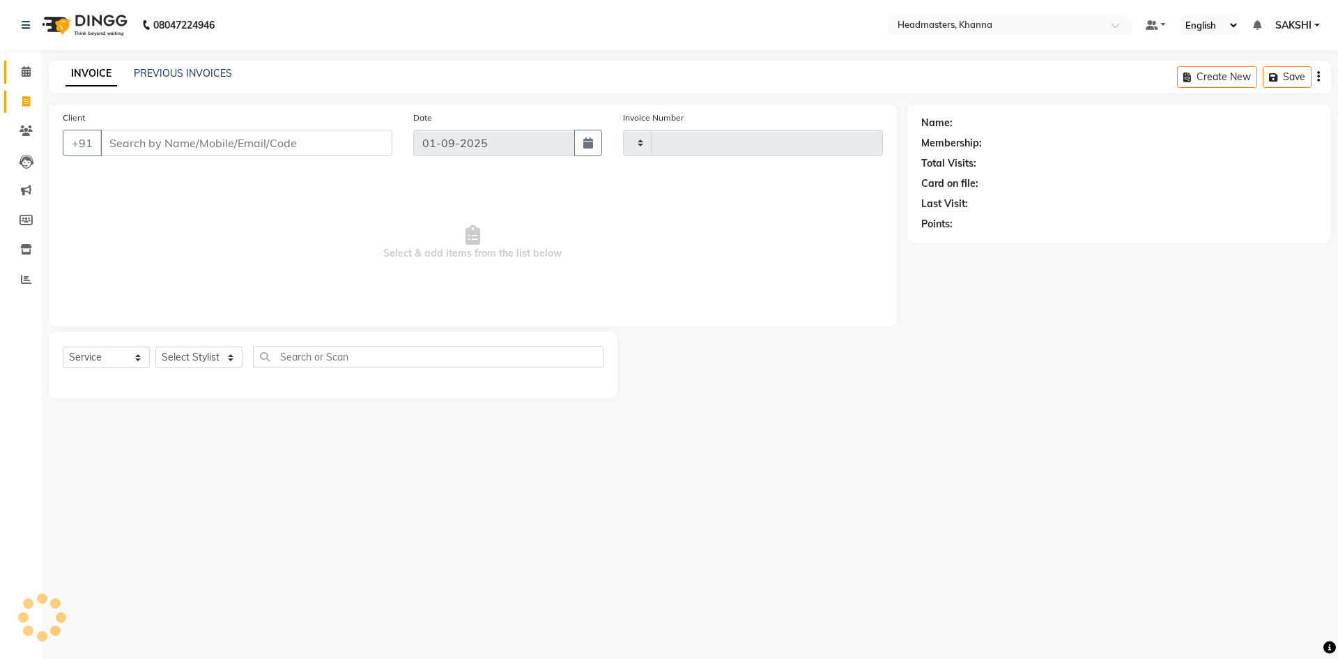
type input "5464"
select select "7138"
click at [25, 76] on icon at bounding box center [26, 71] width 9 height 10
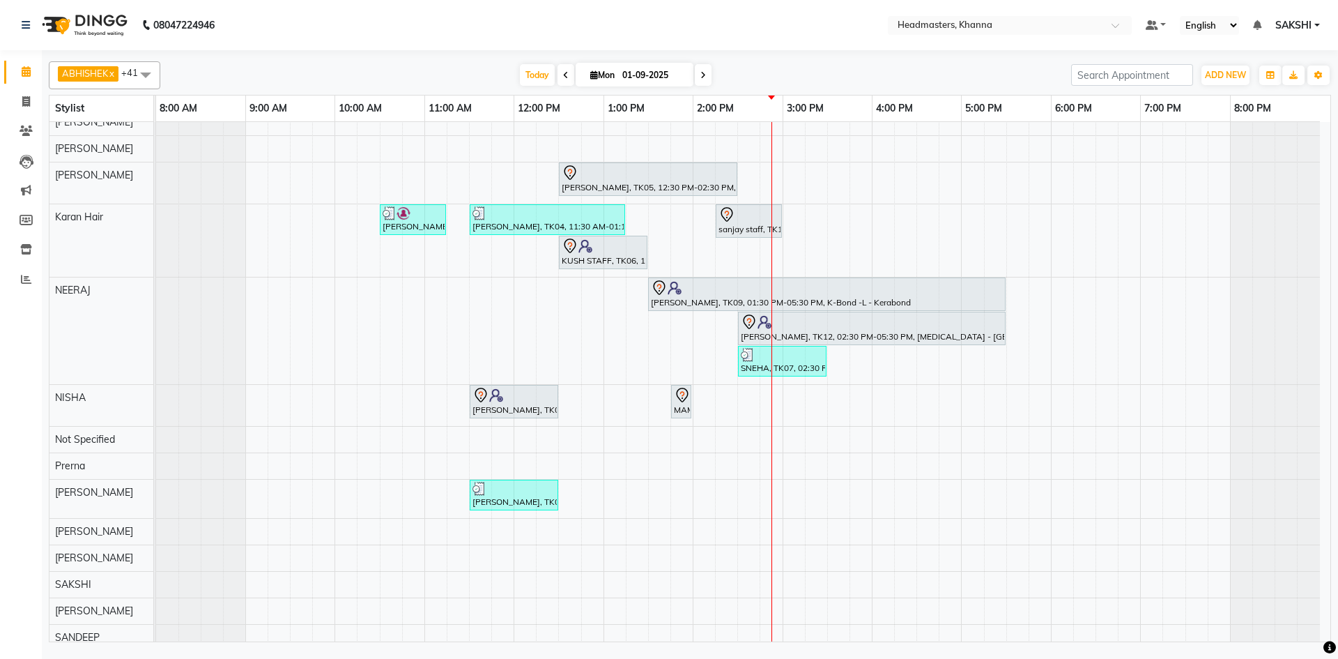
scroll to position [826, 0]
